Goal: Information Seeking & Learning: Learn about a topic

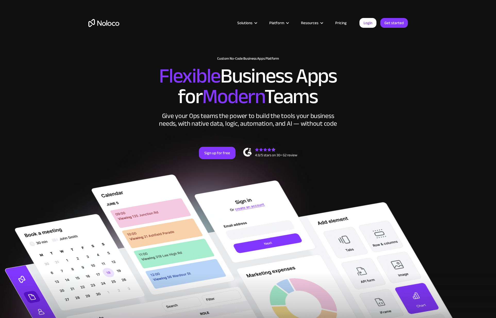
click at [345, 21] on link "Pricing" at bounding box center [340, 23] width 24 height 7
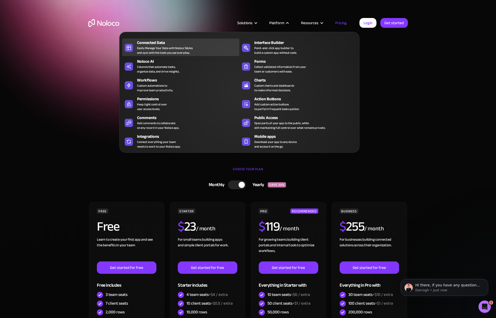
click at [151, 47] on div "Easily Manage Your Data with Noloco Tables and sync with the tools you use ever…" at bounding box center [165, 50] width 56 height 9
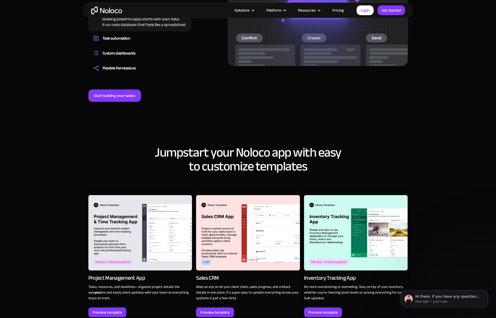
scroll to position [490, 0]
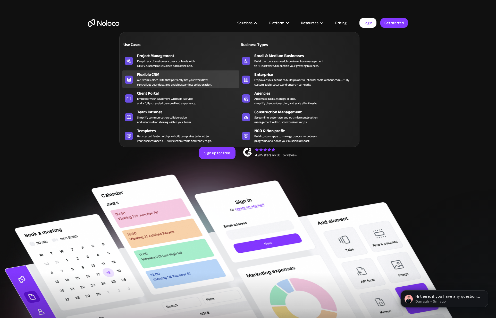
click at [200, 83] on div "A custom Noloco CRM that perfectly fits your workflow, centralizes your data, a…" at bounding box center [174, 82] width 74 height 9
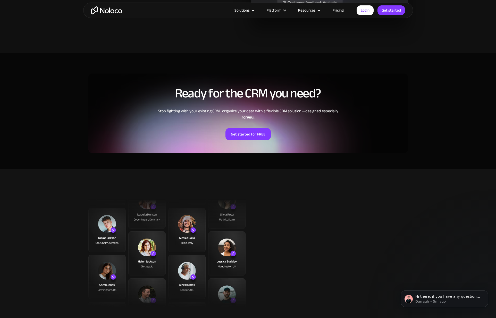
scroll to position [949, 0]
